Goal: Task Accomplishment & Management: Manage account settings

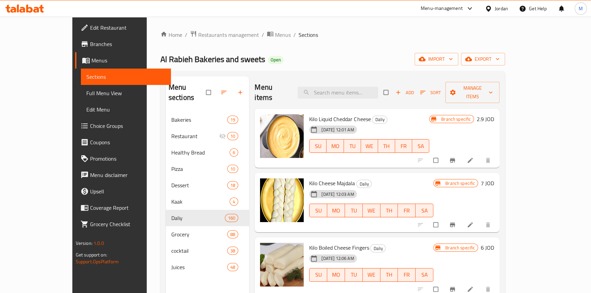
click at [501, 4] on div "Jordan" at bounding box center [496, 8] width 34 height 16
click at [501, 7] on div "Jordan" at bounding box center [501, 9] width 13 height 8
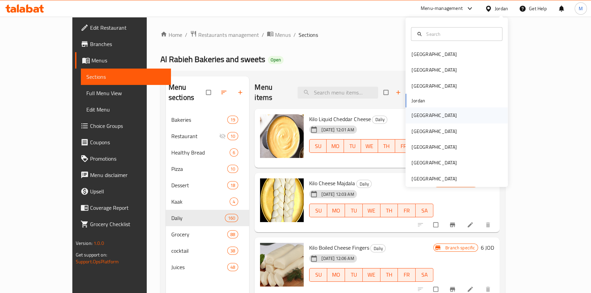
click at [427, 116] on div "[GEOGRAPHIC_DATA]" at bounding box center [456, 115] width 102 height 16
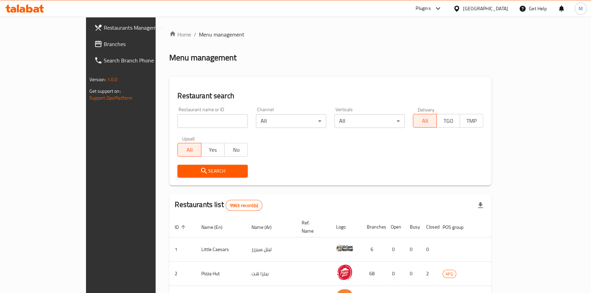
drag, startPoint x: 60, startPoint y: 41, endPoint x: 80, endPoint y: 60, distance: 27.8
click at [104, 41] on span "Branches" at bounding box center [141, 44] width 75 height 8
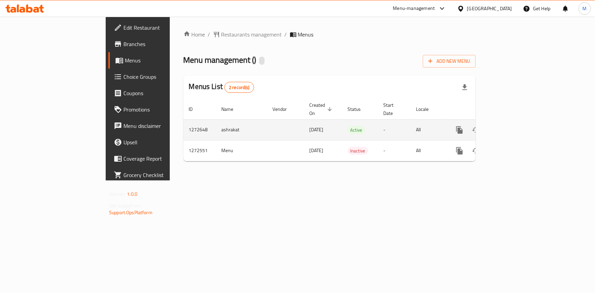
click at [513, 126] on icon "enhanced table" at bounding box center [509, 130] width 8 height 8
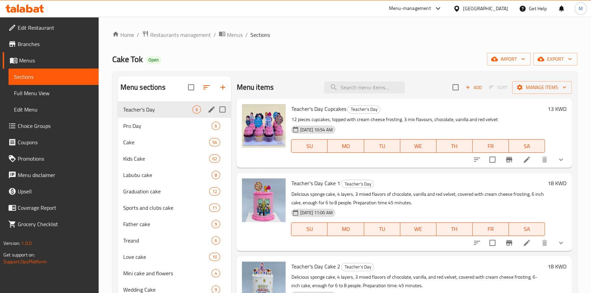
click at [143, 104] on div "Teacher's Day 6" at bounding box center [175, 109] width 114 height 16
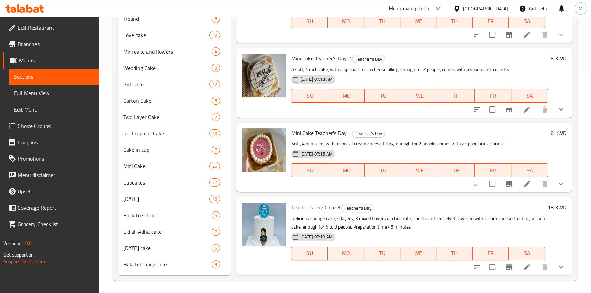
scroll to position [223, 0]
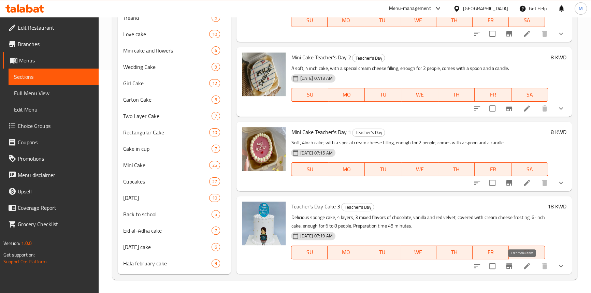
click at [525, 262] on icon at bounding box center [527, 266] width 8 height 8
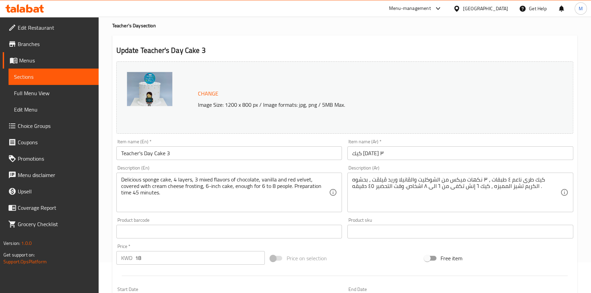
scroll to position [93, 0]
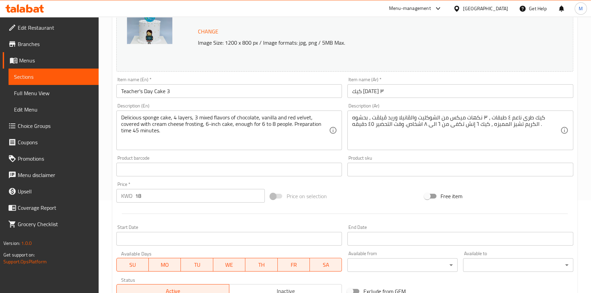
click at [120, 125] on div "Delicious sponge cake, 4 layers, 3 mixed flavors of chocolate, vanilla and red …" at bounding box center [229, 131] width 226 height 40
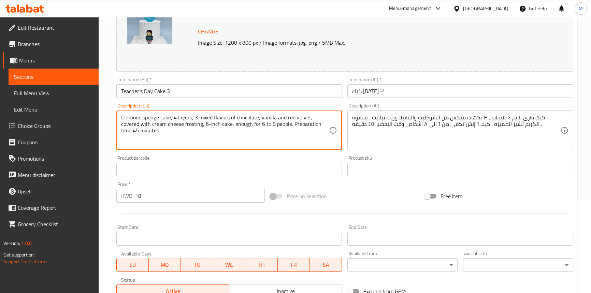
click at [120, 122] on div "Delicious sponge cake, 4 layers, 3 mixed flavors of chocolate, vanilla and red …" at bounding box center [229, 131] width 226 height 40
click at [121, 123] on textarea "Delicious sponge cake, 4 layers, 3 mixed flavors of chocolate, vanilla and red …" at bounding box center [225, 130] width 208 height 32
type textarea "Delicious sponge cake, 4 layers, 3 mixed flavors of chocolate, vanilla and red …"
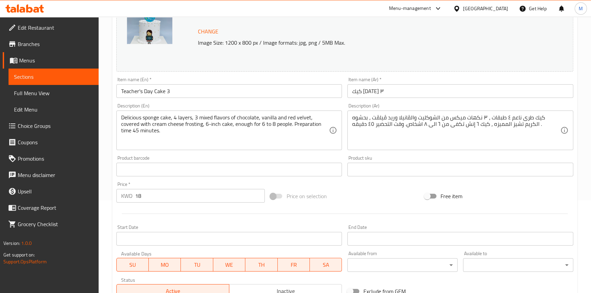
click at [218, 114] on div "Delicious sponge cake, 4 layers, 3 mixed flavors of chocolate, vanilla and red …" at bounding box center [229, 131] width 226 height 40
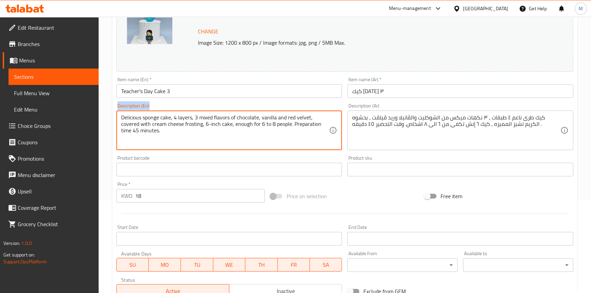
click at [218, 114] on div "Delicious sponge cake, 4 layers, 3 mixed flavors of chocolate, vanilla and red …" at bounding box center [229, 131] width 226 height 40
click at [220, 118] on textarea "Delicious sponge cake, 4 layers, 3 mixed flavors of chocolate, vanilla and red …" at bounding box center [225, 130] width 208 height 32
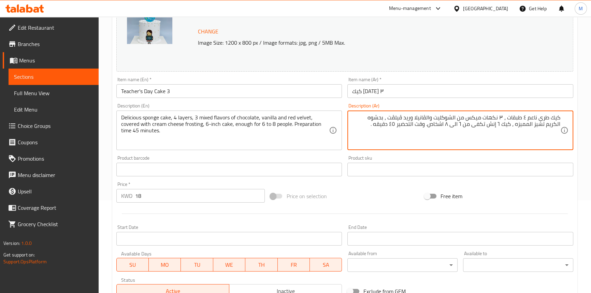
click at [560, 121] on textarea "كيك طرى ناعم ٤ طبقات ، ٣ نكهات ميكس من الشوكليت والڤانيلا وريد ڤيلڤت ، بحشوه ال…" at bounding box center [456, 130] width 208 height 32
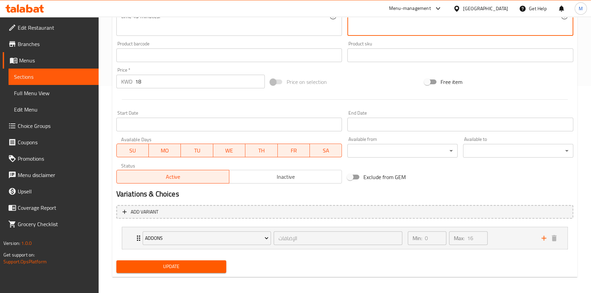
scroll to position [210, 0]
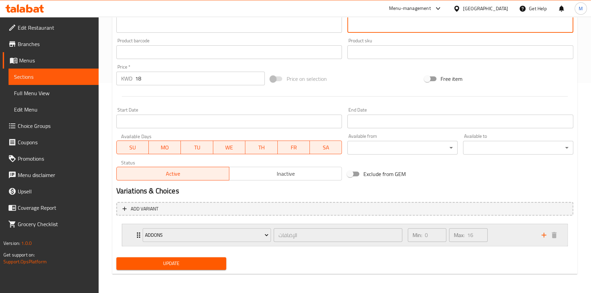
click at [139, 233] on div "Addons الإضافات ​" at bounding box center [272, 235] width 268 height 22
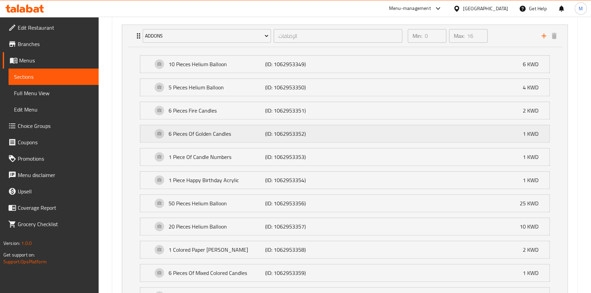
scroll to position [427, 0]
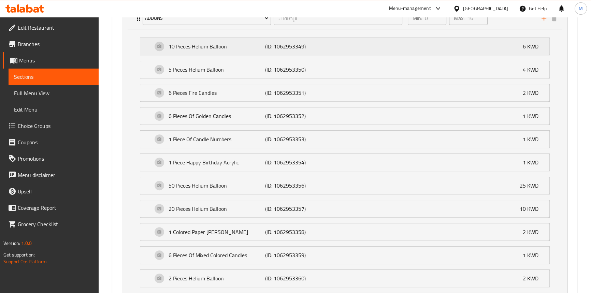
click at [202, 44] on p "10 Pieces Helium Balloon" at bounding box center [217, 46] width 97 height 8
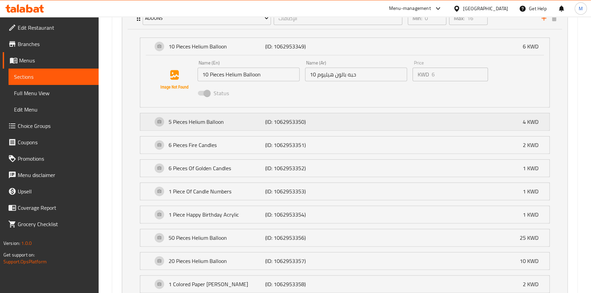
click at [208, 123] on p "5 Pieces Helium Balloon" at bounding box center [217, 122] width 97 height 8
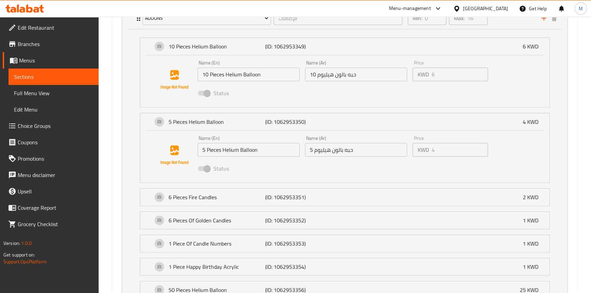
scroll to position [458, 0]
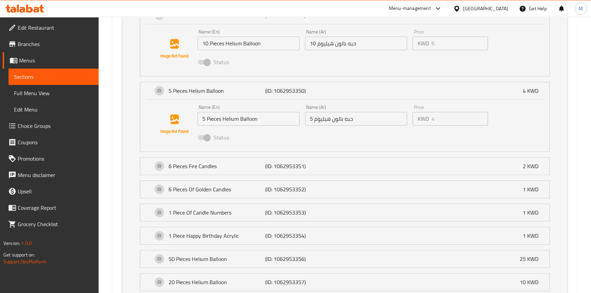
click at [201, 175] on li "6 Pieces Fire Candles (ID: 1062953351) 2 KWD Name (En) 6 Pieces Fire Candles Na…" at bounding box center [344, 166] width 421 height 23
click at [204, 167] on p "6 Pieces Fire Candles" at bounding box center [217, 166] width 97 height 8
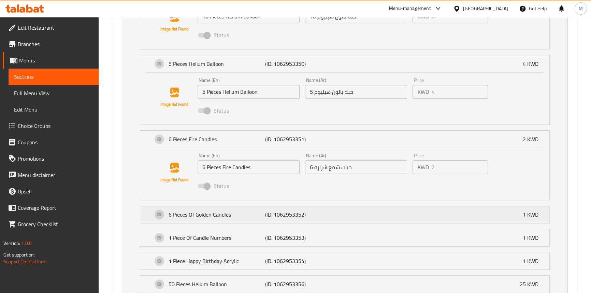
scroll to position [520, 0]
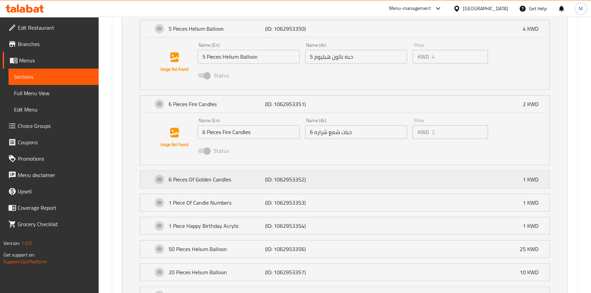
click at [211, 176] on p "‏6 Pieces Of Golden Candles" at bounding box center [217, 179] width 97 height 8
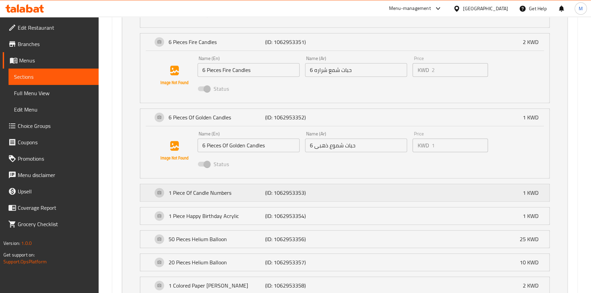
click at [211, 189] on p "‏1 Piece Of Candle Numbers" at bounding box center [217, 193] width 97 height 8
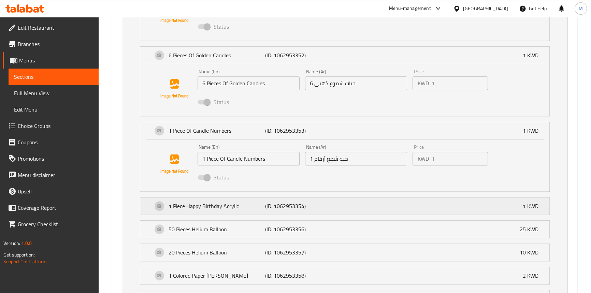
click at [214, 204] on p "1 Piece Happy Birthday Acrylic" at bounding box center [217, 206] width 97 height 8
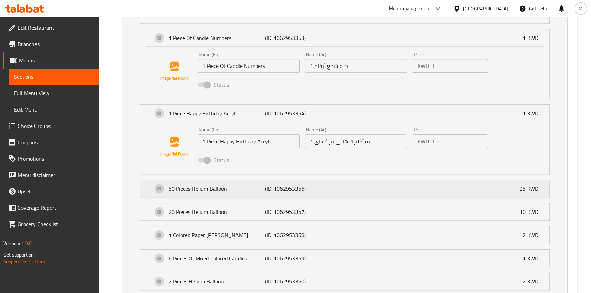
click at [216, 185] on p "50 Pieces Helium Balloon" at bounding box center [217, 189] width 97 height 8
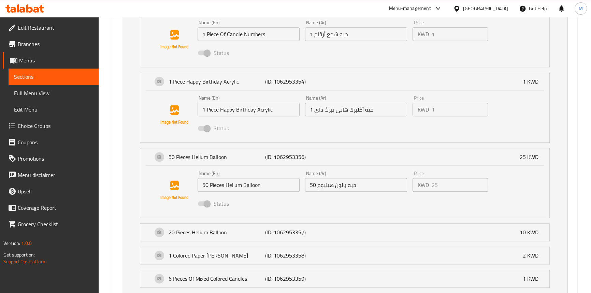
scroll to position [830, 0]
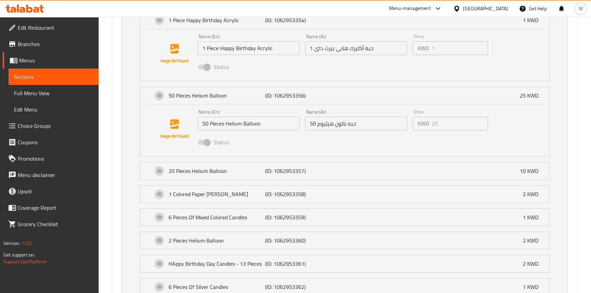
click at [218, 179] on div "20 Pieces Helium Balloon (ID: 1062953357) 10 KWD Name (En) 20 Pieces Helium Bal…" at bounding box center [345, 171] width 410 height 18
click at [217, 174] on p "20 Pieces Helium Balloon" at bounding box center [217, 171] width 97 height 8
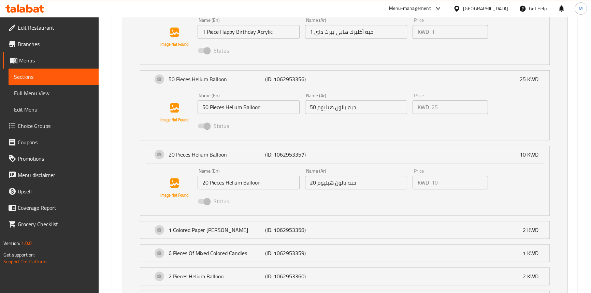
scroll to position [892, 0]
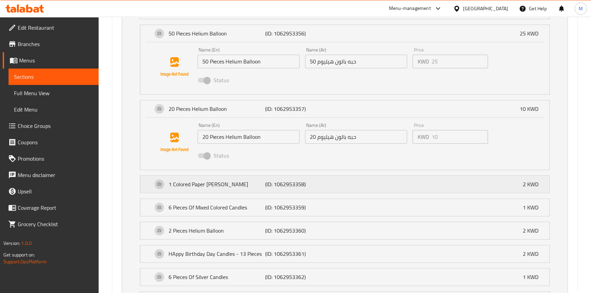
click at [215, 183] on p "1 Colored Paper Cannon" at bounding box center [217, 184] width 97 height 8
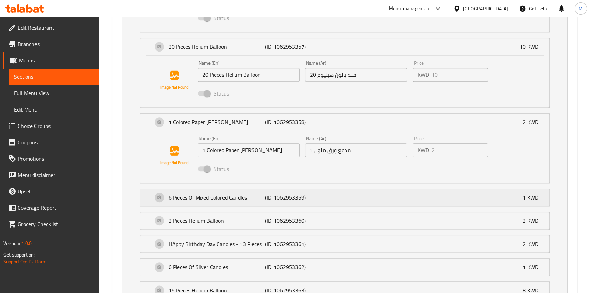
click at [214, 193] on p "‏6 Pieces Of Mixed Colored Candles" at bounding box center [217, 197] width 97 height 8
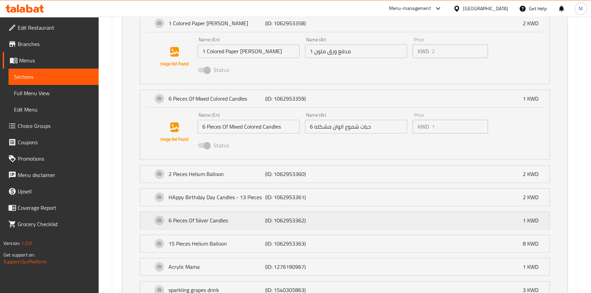
scroll to position [1078, 0]
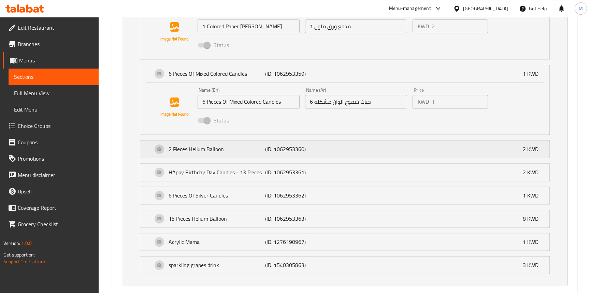
click at [213, 153] on div "2 Pieces Helium Balloon (ID: 1062953360) 2 KWD" at bounding box center [346, 149] width 389 height 17
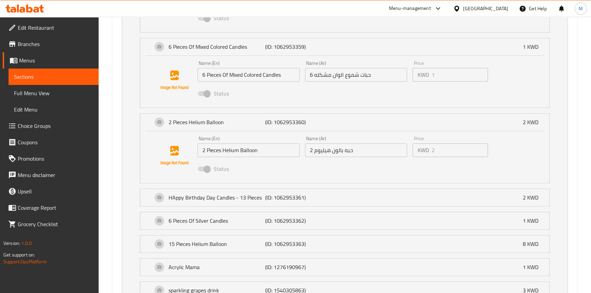
scroll to position [1168, 0]
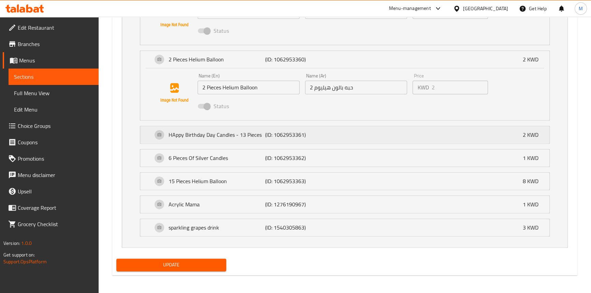
click at [211, 136] on p "H‏Appy Birthday Day Candles - 13 Pieces" at bounding box center [217, 135] width 97 height 8
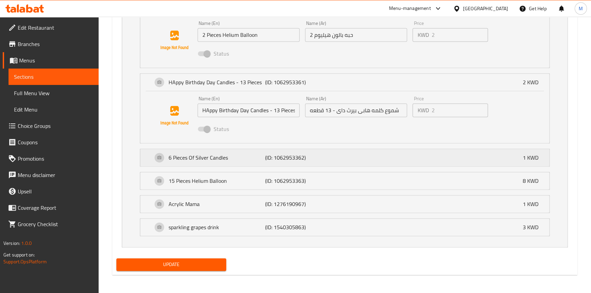
click at [208, 157] on p "‏6 Pieces Of Silver Candles" at bounding box center [217, 158] width 97 height 8
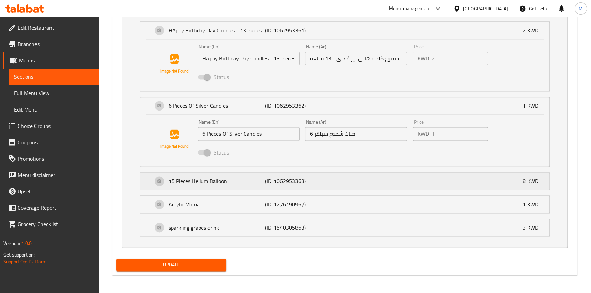
click at [204, 177] on p "15 Pieces Helium Balloon" at bounding box center [217, 181] width 97 height 8
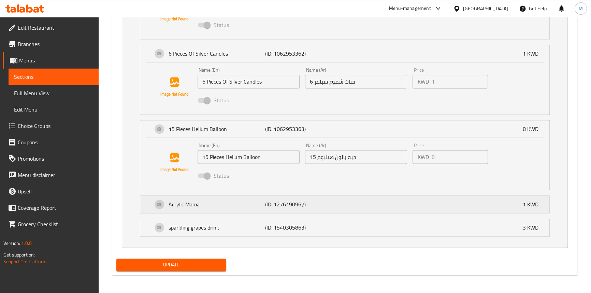
click at [204, 206] on p "Acrylic Mama" at bounding box center [217, 204] width 97 height 8
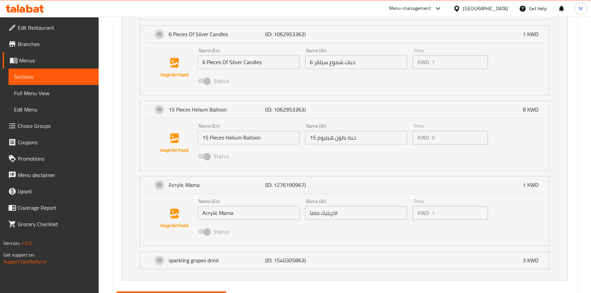
scroll to position [1377, 0]
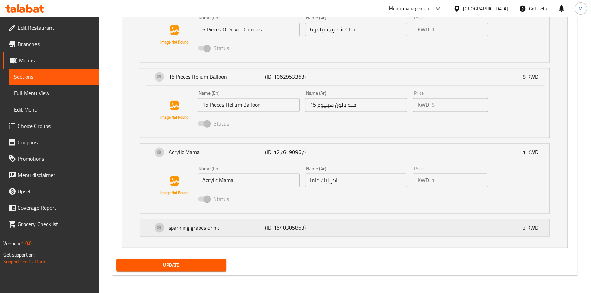
click at [205, 227] on p "sparkling grapes drink" at bounding box center [217, 227] width 97 height 8
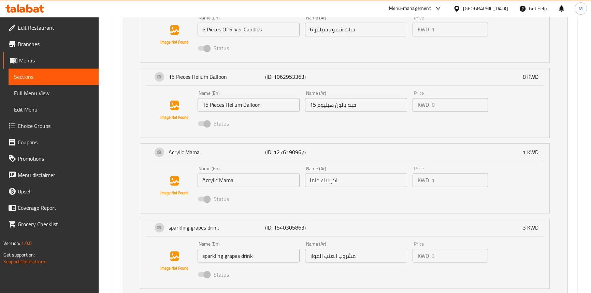
type textarea "كيك طرى ناعم ٤ طبقات ، ٣ نكهات ميكس من الشوكليت والڤانيلا وريد ڤيلڤت ، بحشوه ال…"
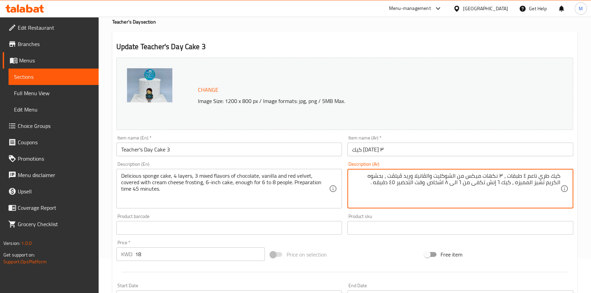
scroll to position [0, 0]
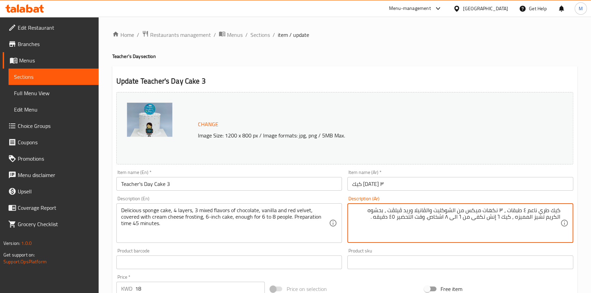
click at [495, 7] on div "[GEOGRAPHIC_DATA]" at bounding box center [485, 9] width 45 height 8
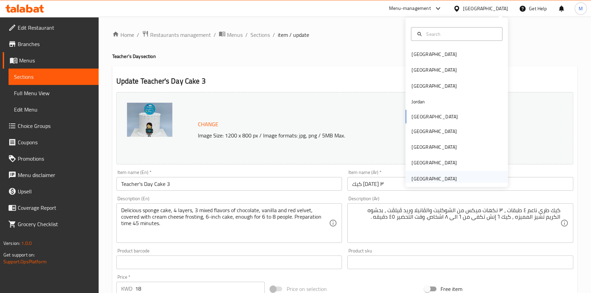
click at [445, 175] on div "[GEOGRAPHIC_DATA]" at bounding box center [433, 179] width 45 height 8
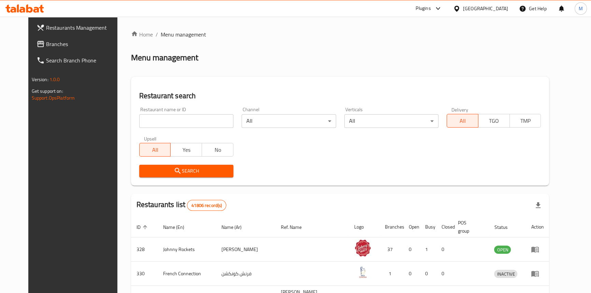
click at [175, 122] on input "search" at bounding box center [186, 121] width 94 height 14
paste input "701264"
type input "701264"
click button "Search" at bounding box center [186, 171] width 94 height 13
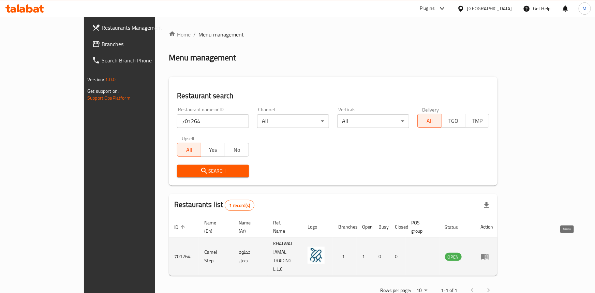
click at [489, 254] on icon "enhanced table" at bounding box center [485, 257] width 8 height 6
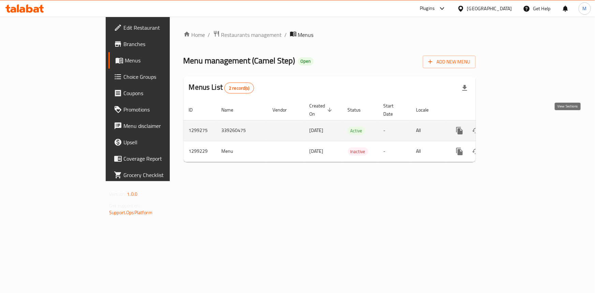
click at [517, 122] on link "enhanced table" at bounding box center [509, 130] width 16 height 16
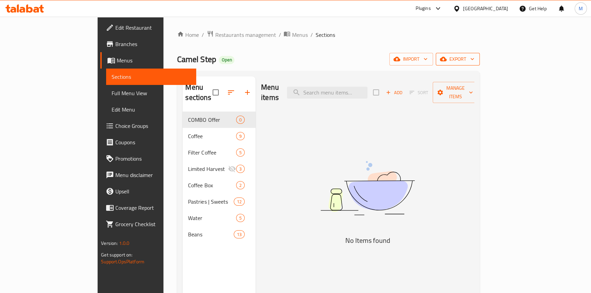
click at [474, 59] on span "export" at bounding box center [457, 59] width 33 height 9
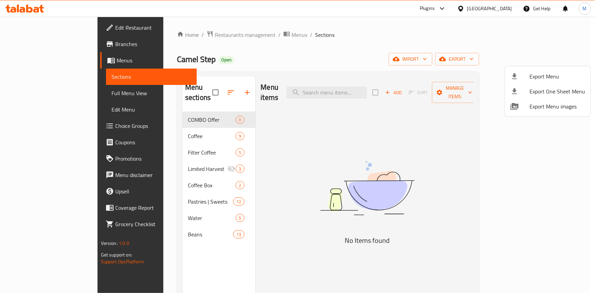
click at [543, 75] on span "Export Menu" at bounding box center [558, 76] width 56 height 8
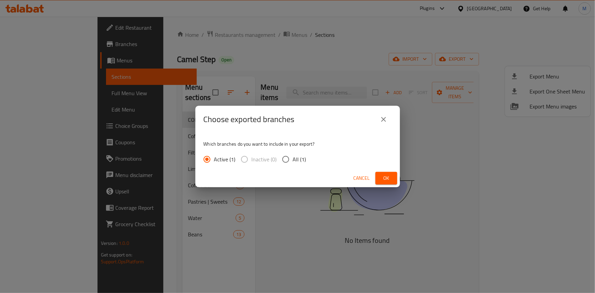
click at [286, 158] on input "All (1)" at bounding box center [286, 159] width 14 height 14
radio input "true"
click at [378, 178] on button "Ok" at bounding box center [387, 178] width 22 height 13
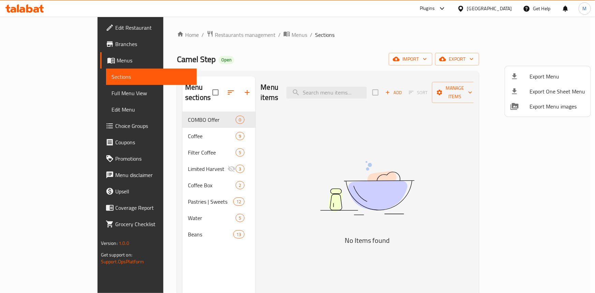
click at [146, 123] on div at bounding box center [297, 146] width 595 height 293
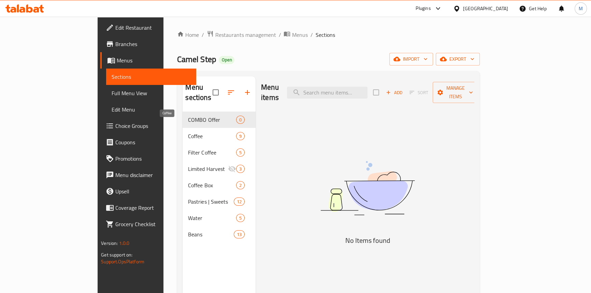
click at [188, 132] on span "Coffee" at bounding box center [212, 136] width 48 height 8
